Goal: Navigation & Orientation: Understand site structure

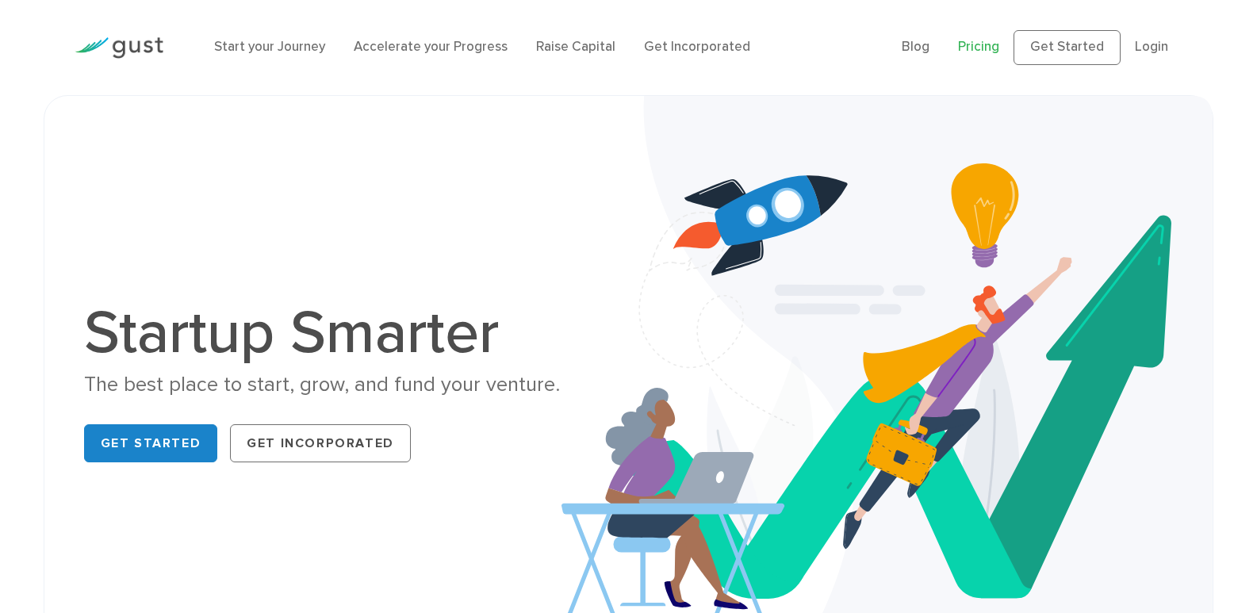
click at [977, 46] on link "Pricing" at bounding box center [978, 47] width 41 height 16
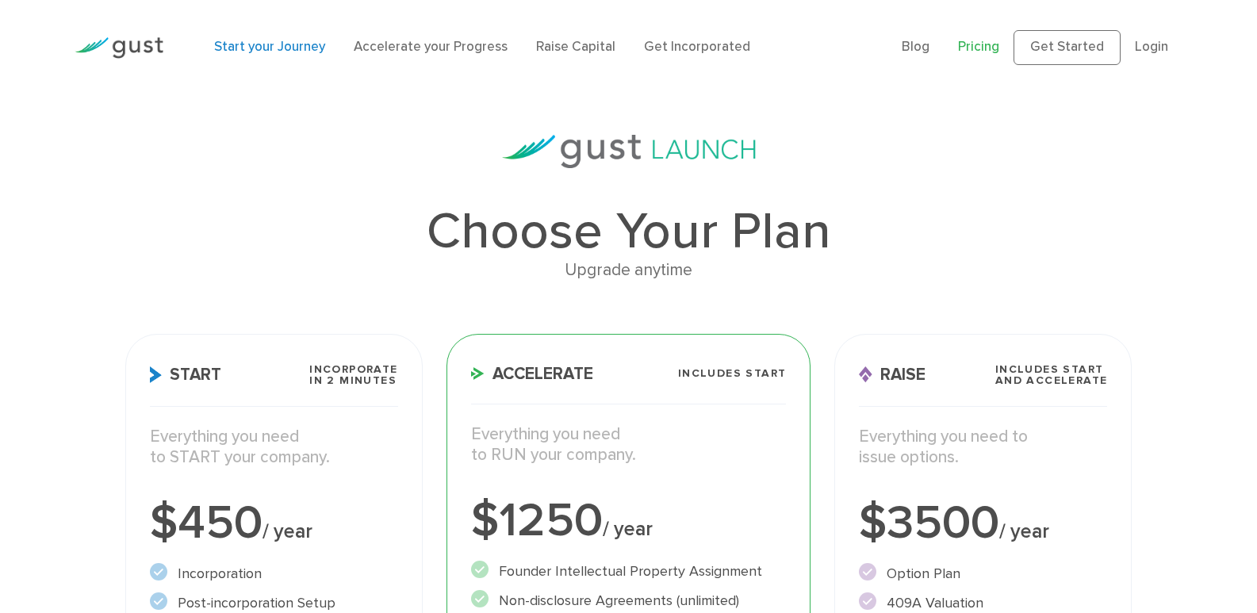
click at [278, 42] on link "Start your Journey" at bounding box center [269, 47] width 111 height 16
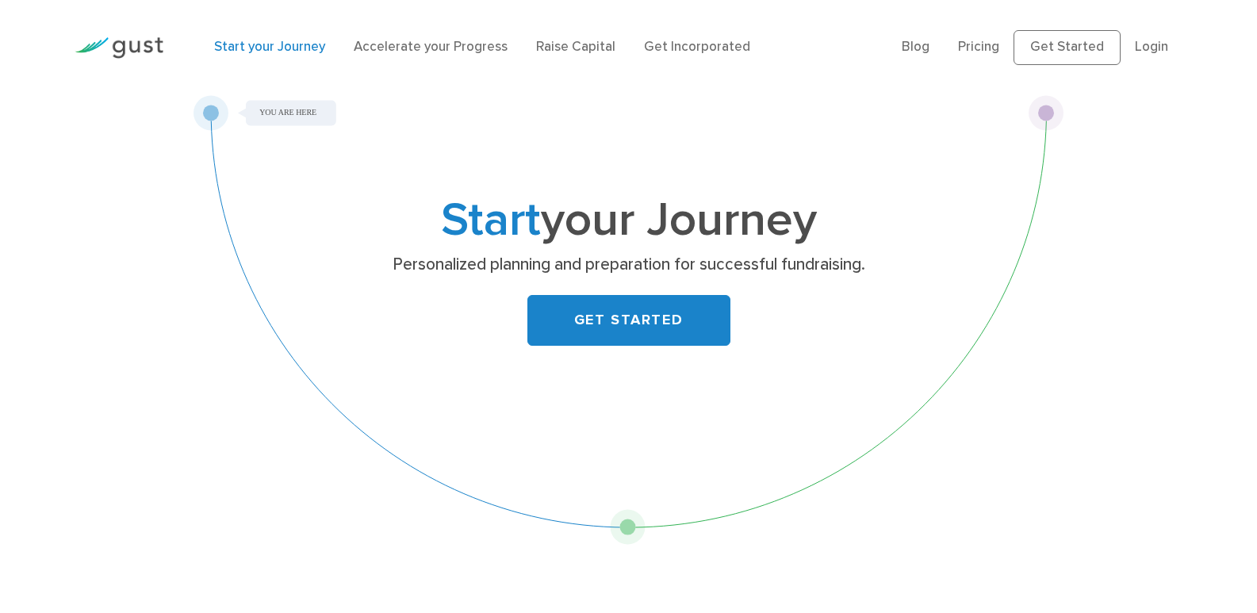
click at [119, 45] on img at bounding box center [119, 47] width 89 height 21
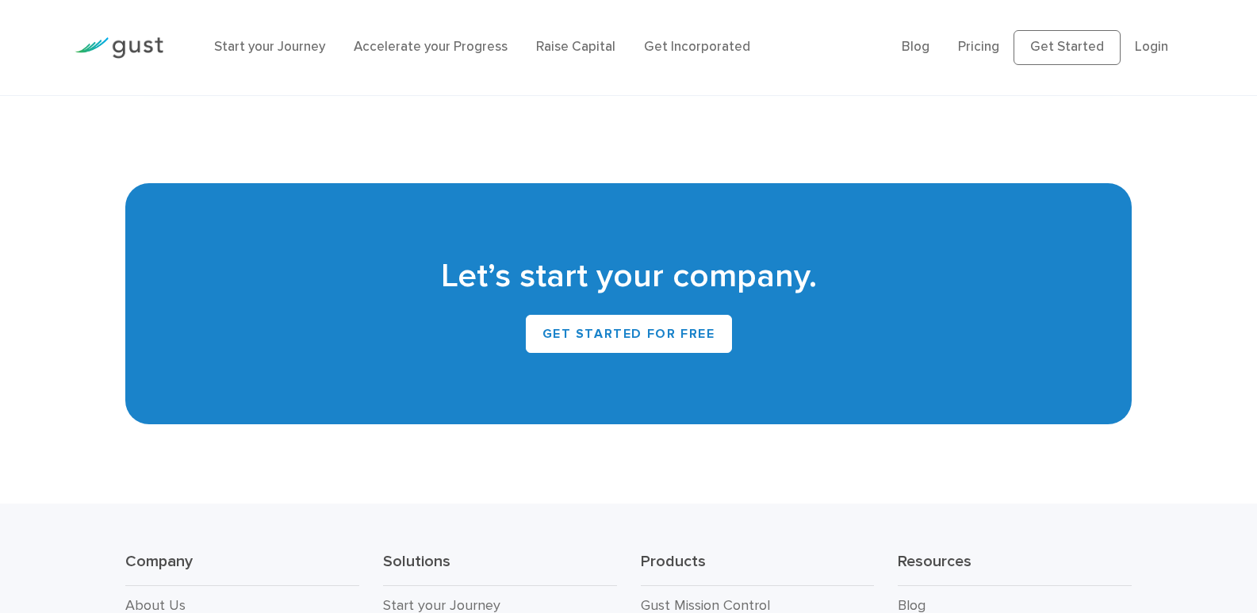
scroll to position [7185, 0]
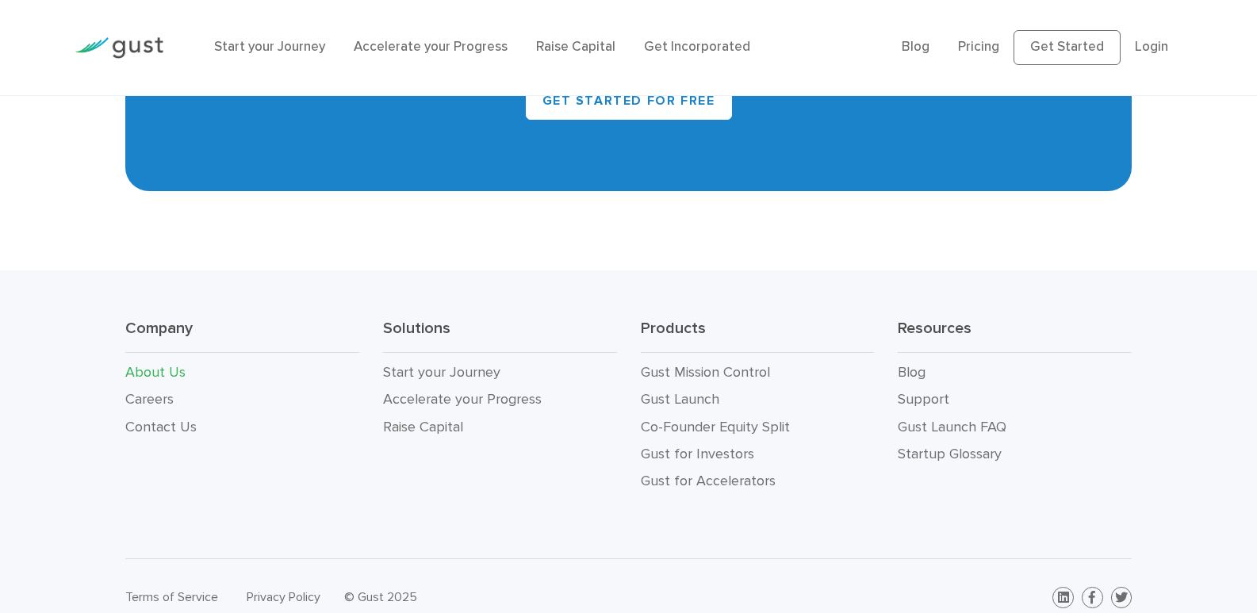
click at [166, 364] on link "About Us" at bounding box center [155, 372] width 60 height 17
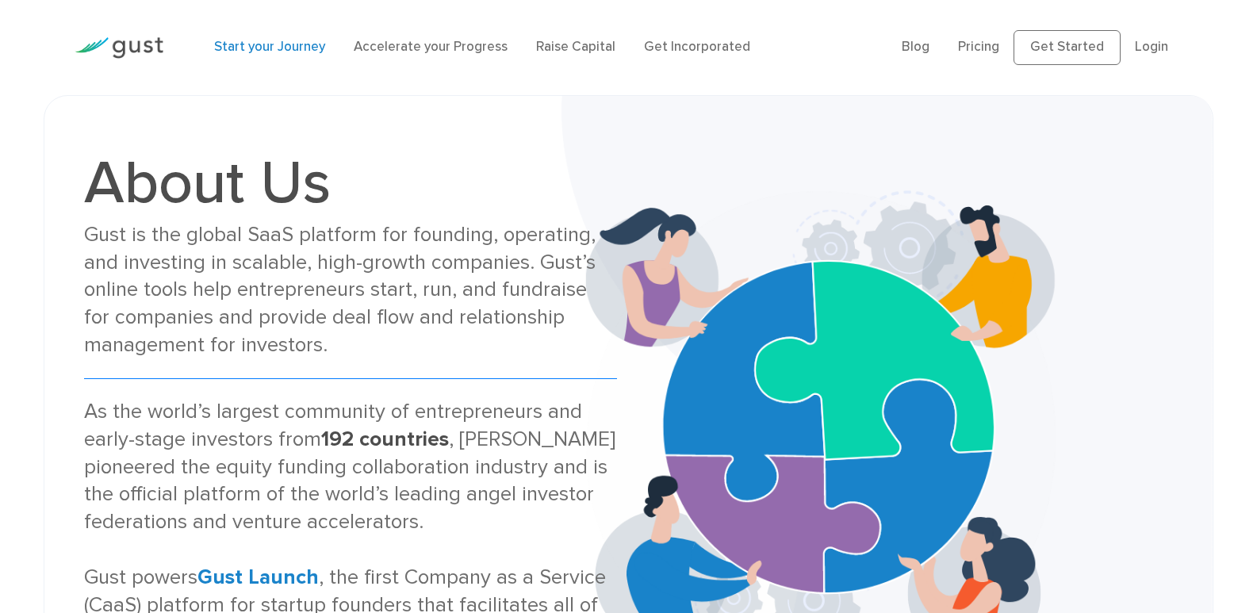
click at [256, 42] on link "Start your Journey" at bounding box center [269, 47] width 111 height 16
